Goal: Task Accomplishment & Management: Manage account settings

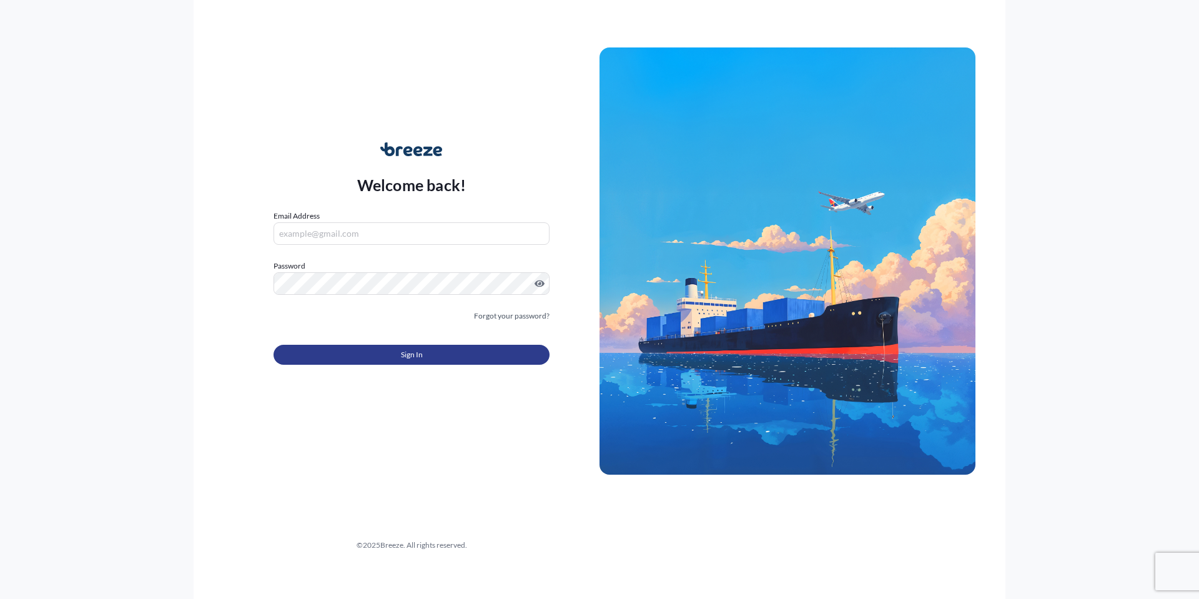
type input "[PERSON_NAME][EMAIL_ADDRESS][PERSON_NAME][DOMAIN_NAME]"
click at [403, 345] on button "Sign In" at bounding box center [411, 355] width 276 height 20
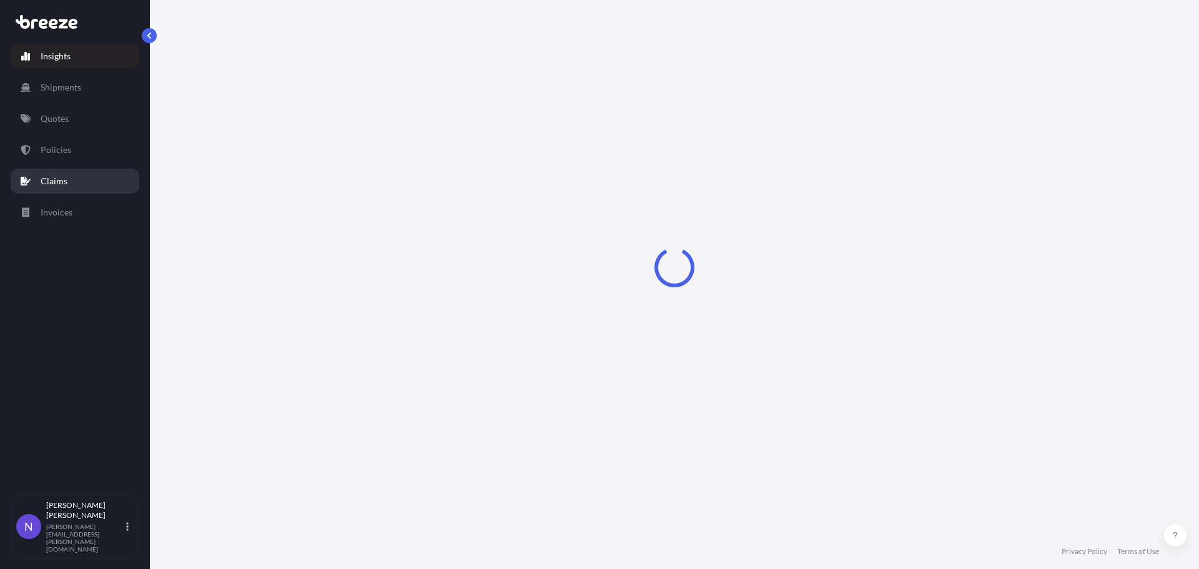
select select "2025"
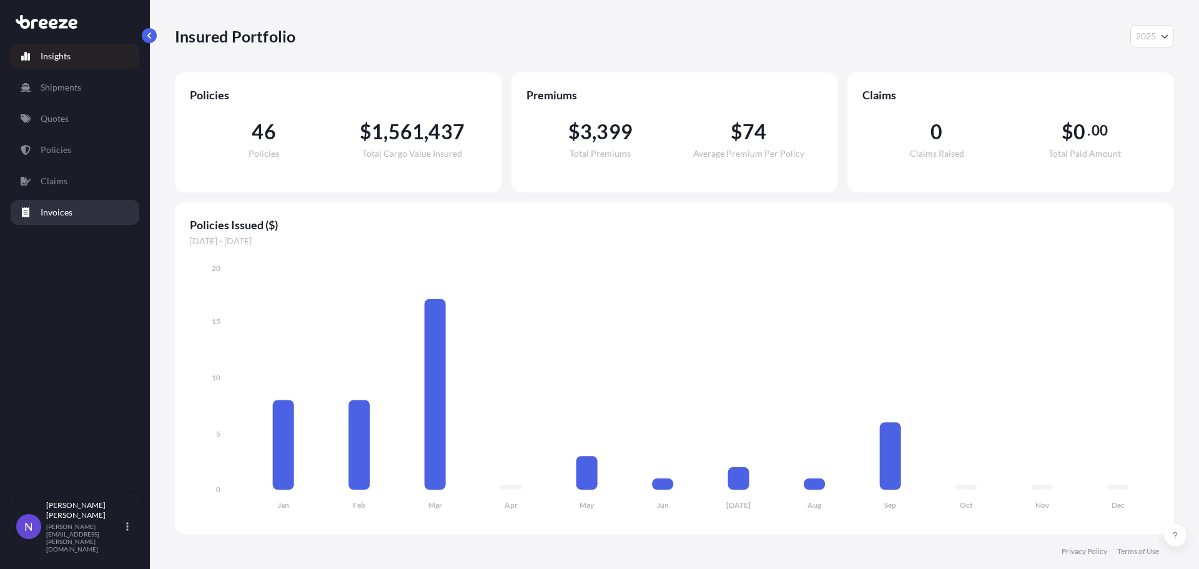
click at [77, 218] on link "Invoices" at bounding box center [75, 212] width 129 height 25
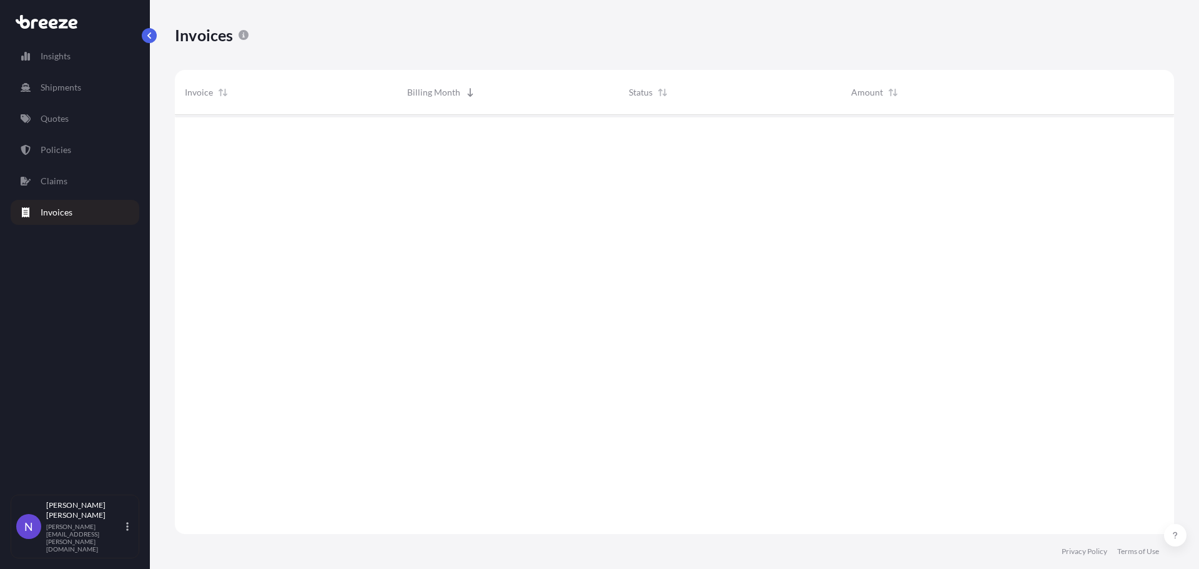
scroll to position [422, 990]
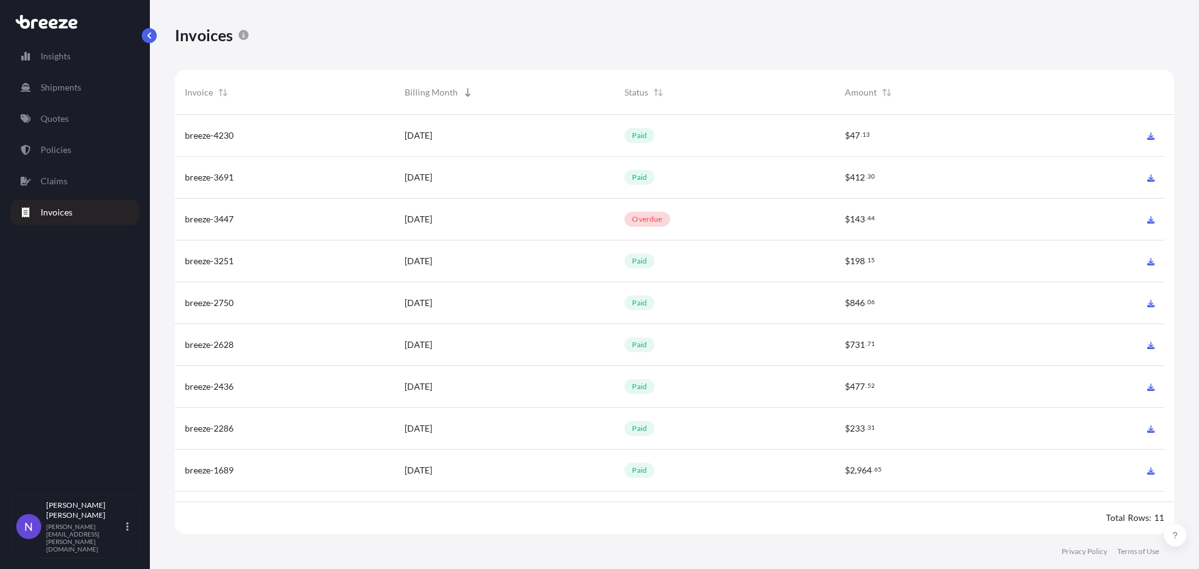
click at [722, 228] on div "overdue" at bounding box center [724, 220] width 220 height 42
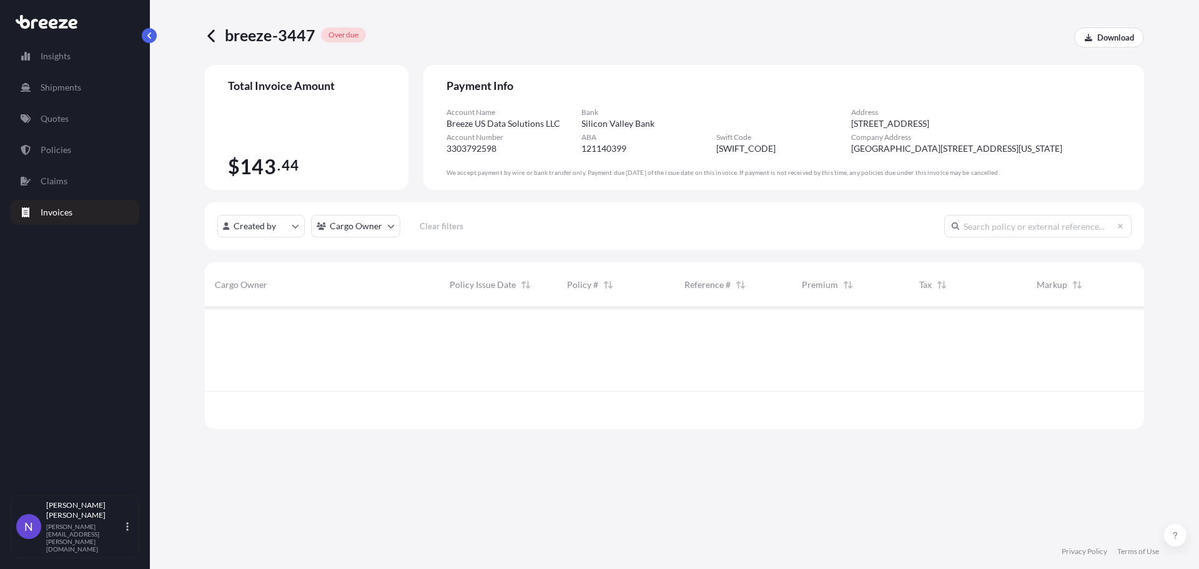
scroll to position [77, 930]
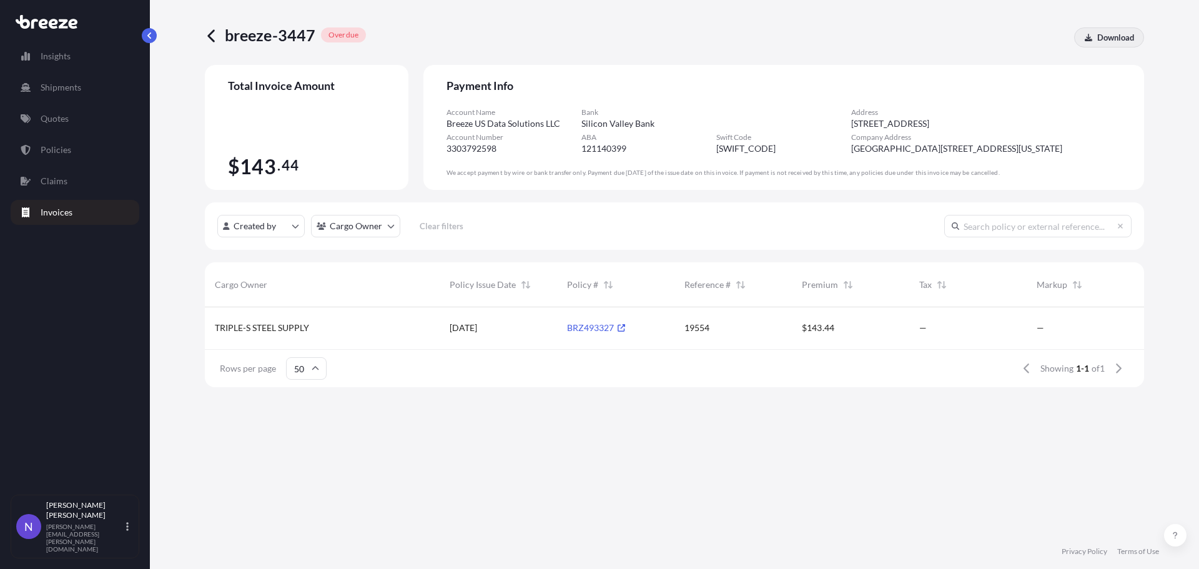
click at [1113, 31] on link "Download" at bounding box center [1109, 37] width 70 height 20
